Goal: Find specific page/section: Find specific page/section

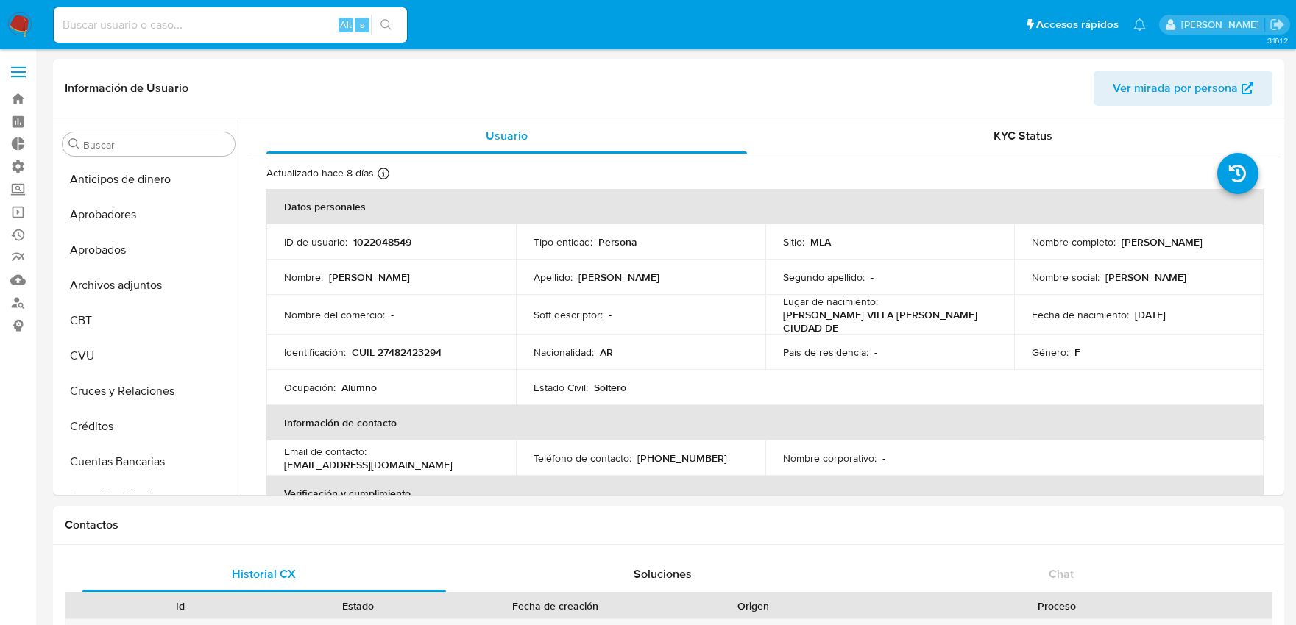
select select "10"
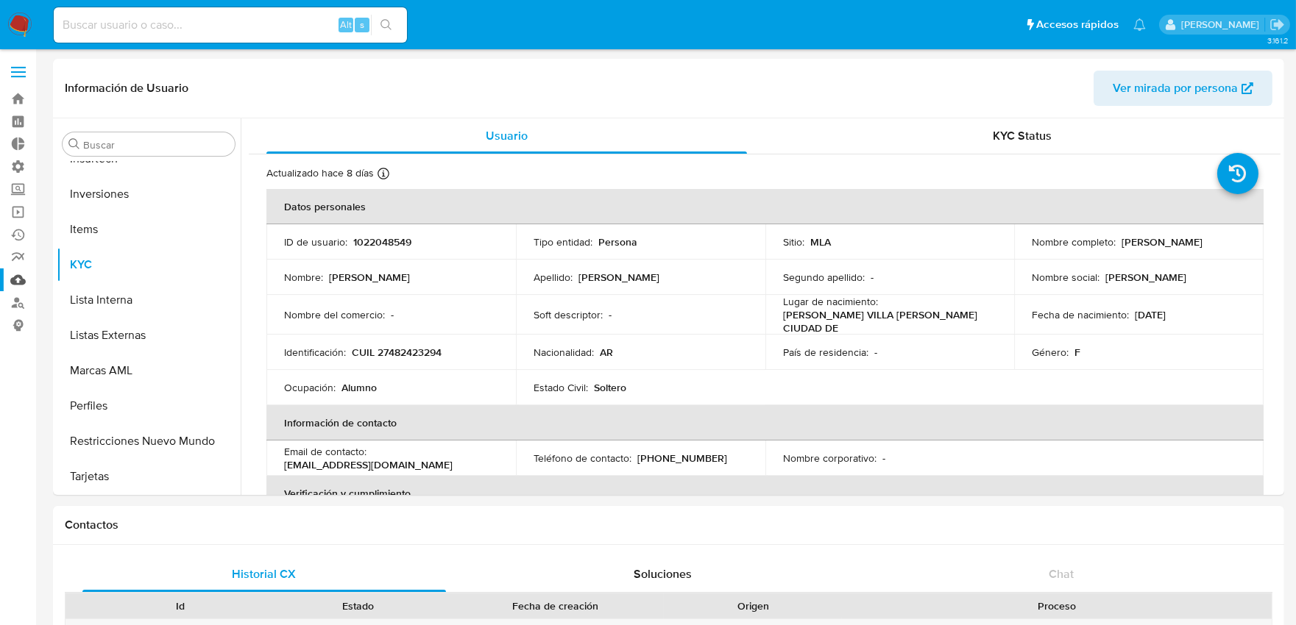
click at [11, 274] on link "Mulan" at bounding box center [87, 280] width 175 height 23
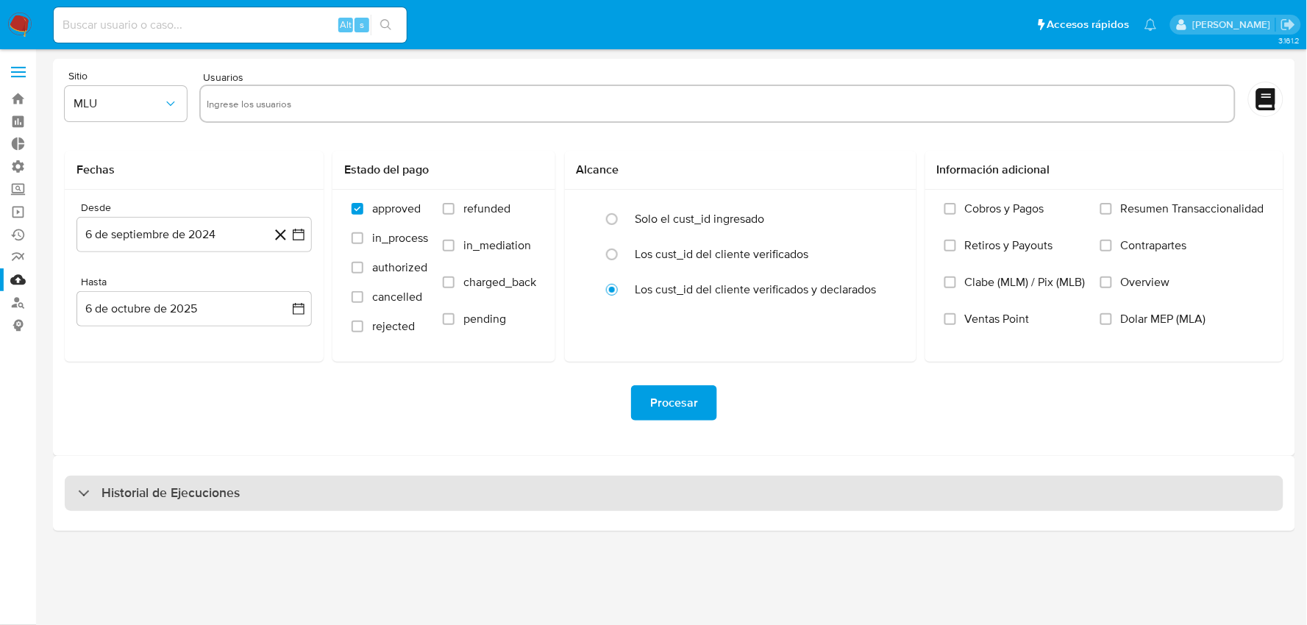
drag, startPoint x: 436, startPoint y: 490, endPoint x: 445, endPoint y: 489, distance: 9.7
click at [436, 490] on div "Historial de Ejecuciones" at bounding box center [674, 493] width 1219 height 35
select select "10"
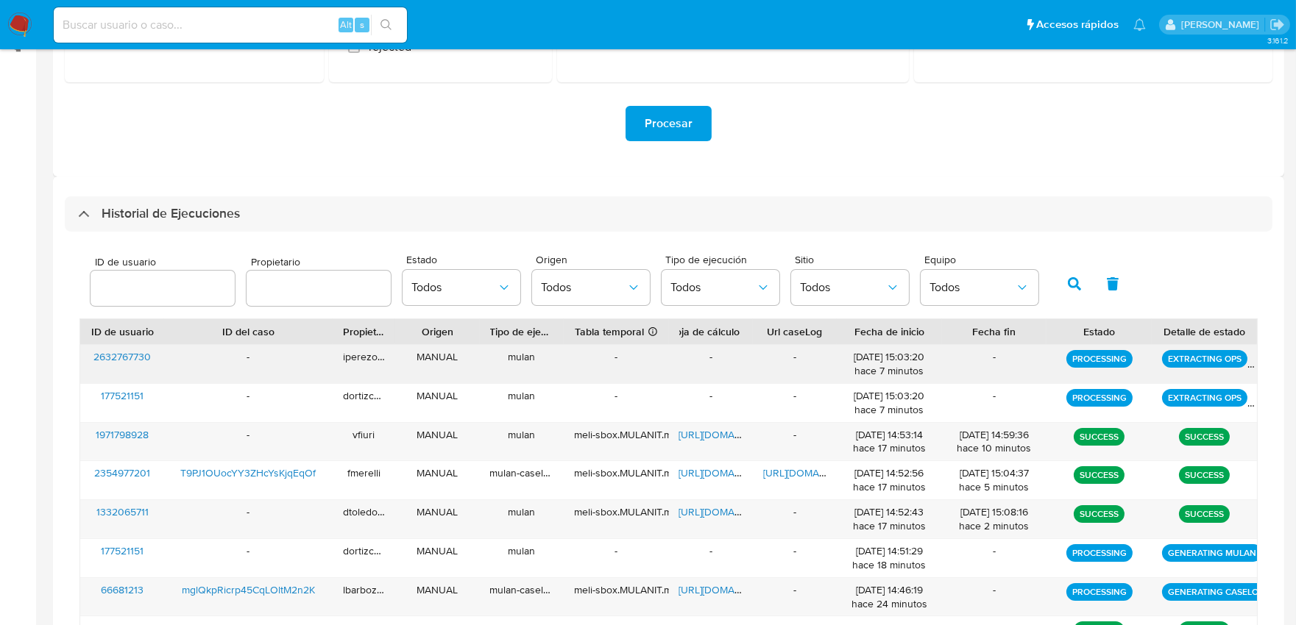
scroll to position [361, 0]
